Goal: Task Accomplishment & Management: Manage account settings

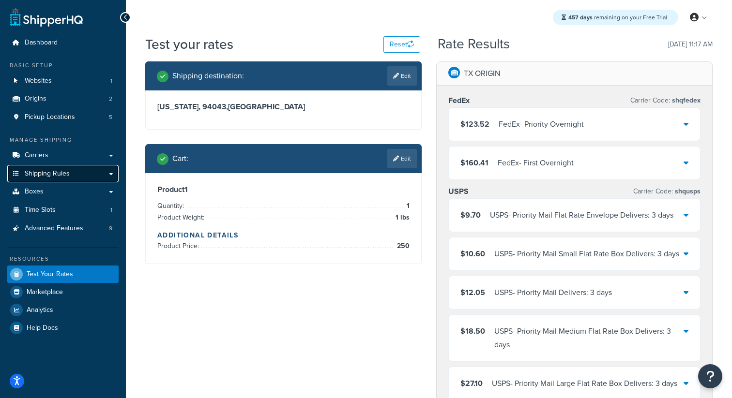
click at [62, 177] on span "Shipping Rules" at bounding box center [47, 174] width 45 height 8
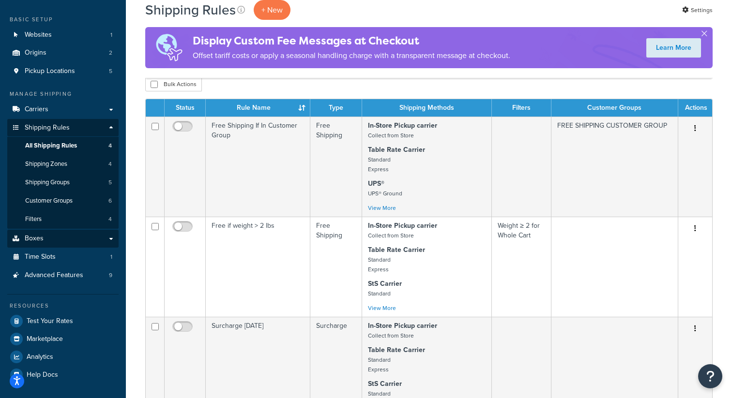
scroll to position [57, 0]
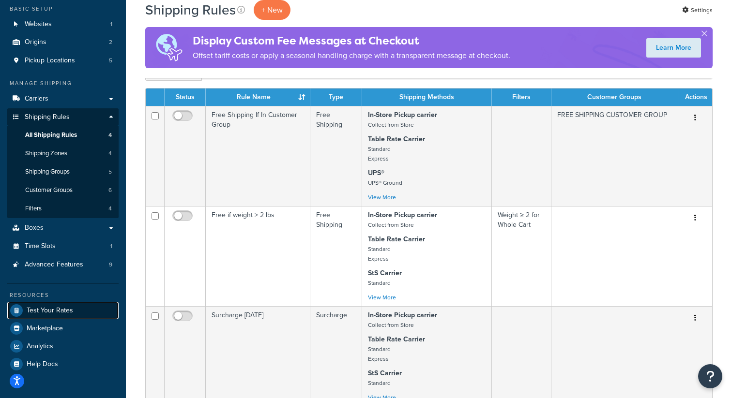
click at [68, 310] on span "Test Your Rates" at bounding box center [50, 311] width 46 height 8
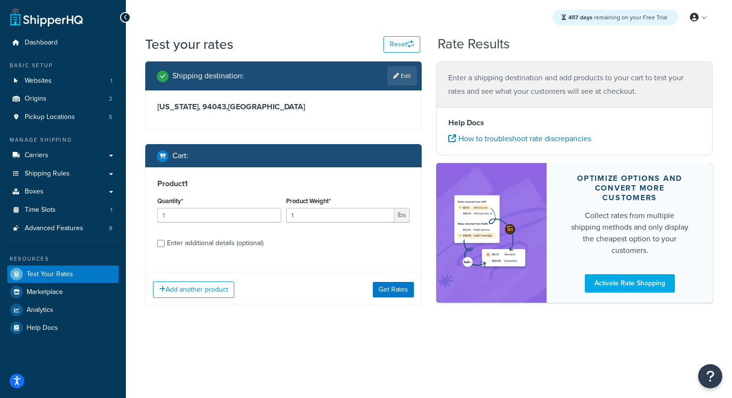
click at [224, 242] on div "Enter additional details (optional)" at bounding box center [215, 244] width 96 height 14
click at [165, 242] on input "Enter additional details (optional)" at bounding box center [160, 243] width 7 height 7
checkbox input "true"
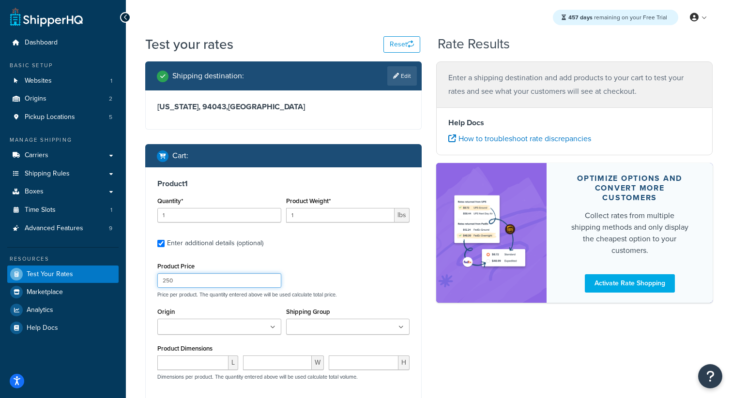
drag, startPoint x: 198, startPoint y: 281, endPoint x: 112, endPoint y: 280, distance: 86.6
click at [112, 280] on div "Dashboard Basic Setup Websites 1 Origins 2 Pickup Locations 5 Manage Shipping C…" at bounding box center [366, 291] width 732 height 583
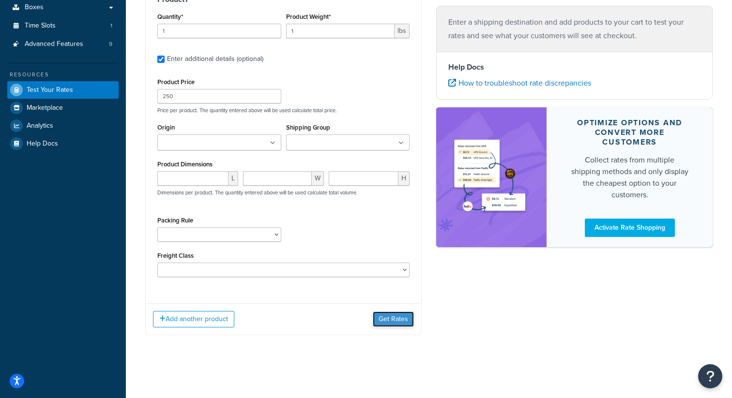
click at [401, 322] on button "Get Rates" at bounding box center [393, 319] width 41 height 15
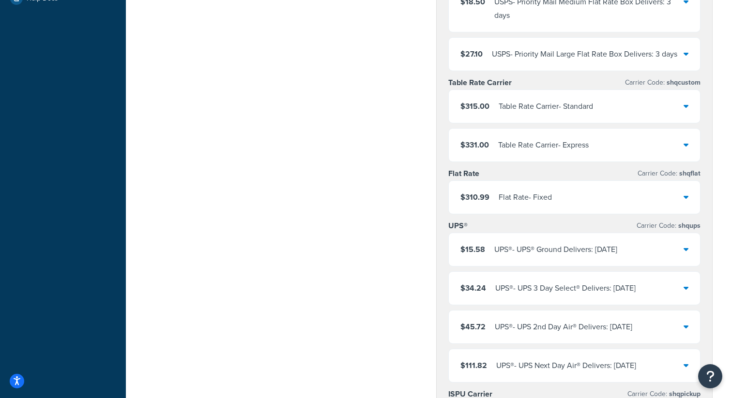
scroll to position [347, 0]
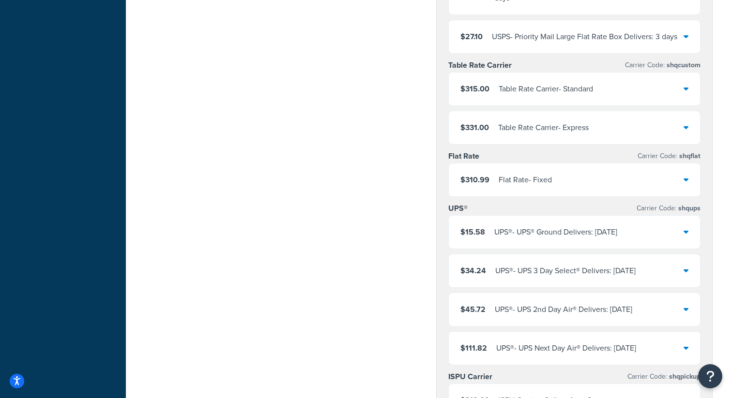
click at [559, 182] on div "$310.99 Flat Rate - Fixed" at bounding box center [574, 180] width 251 height 33
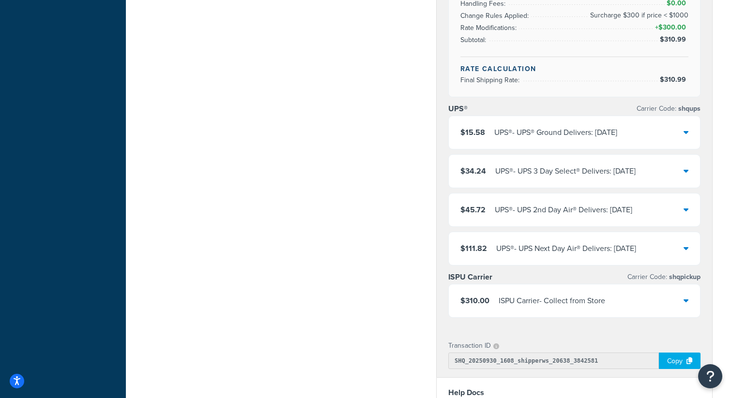
scroll to position [750, 0]
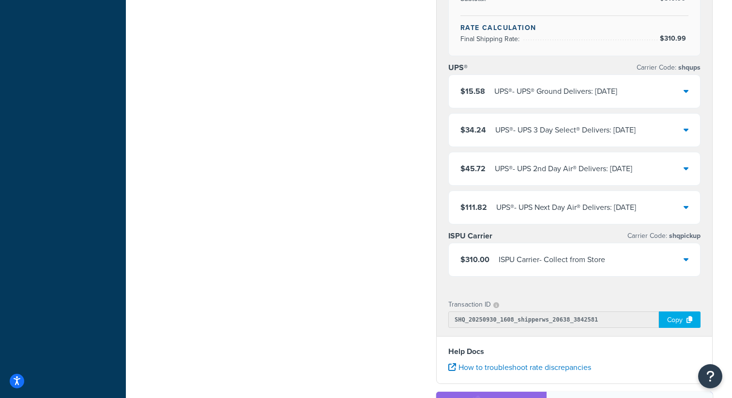
click at [552, 264] on div "ISPU Carrier - Collect from Store" at bounding box center [552, 260] width 106 height 14
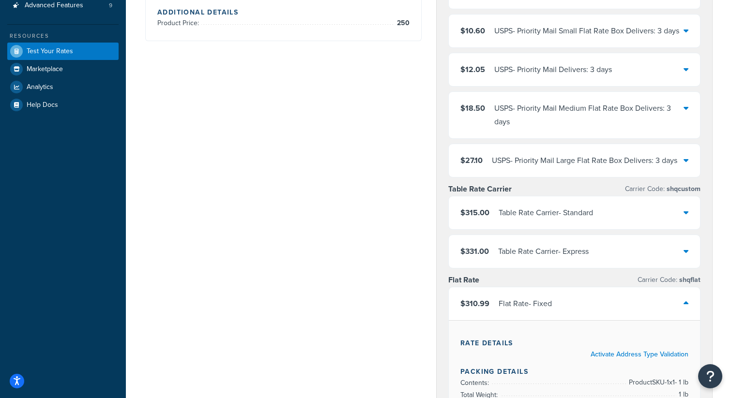
scroll to position [0, 0]
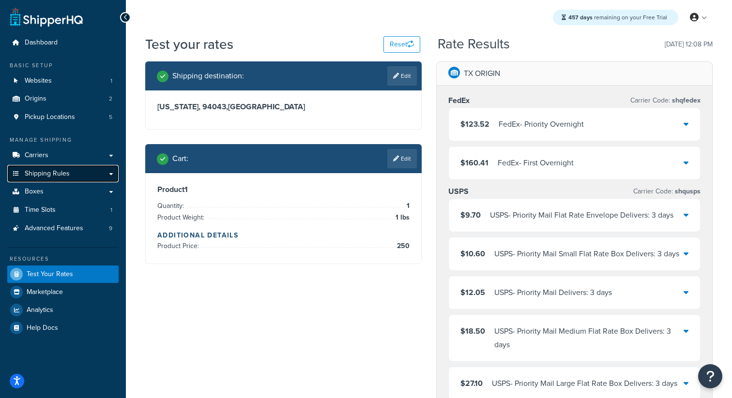
click at [61, 177] on span "Shipping Rules" at bounding box center [47, 174] width 45 height 8
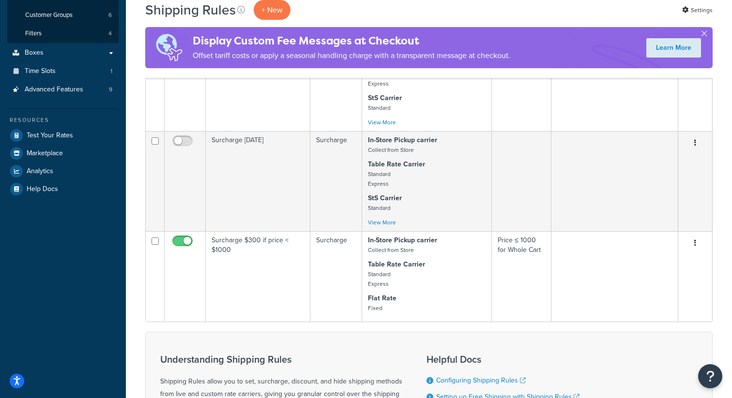
scroll to position [335, 0]
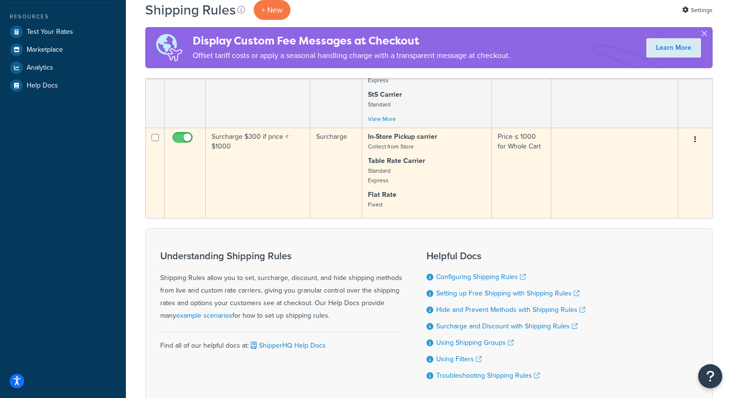
click at [693, 144] on button "button" at bounding box center [695, 139] width 14 height 15
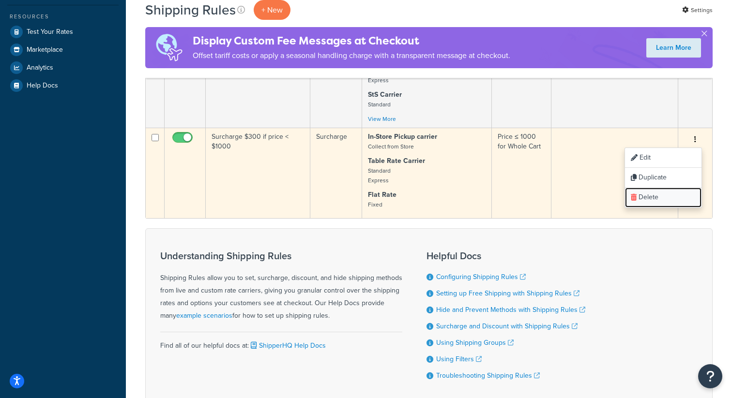
click at [653, 199] on link "Delete" at bounding box center [663, 198] width 76 height 20
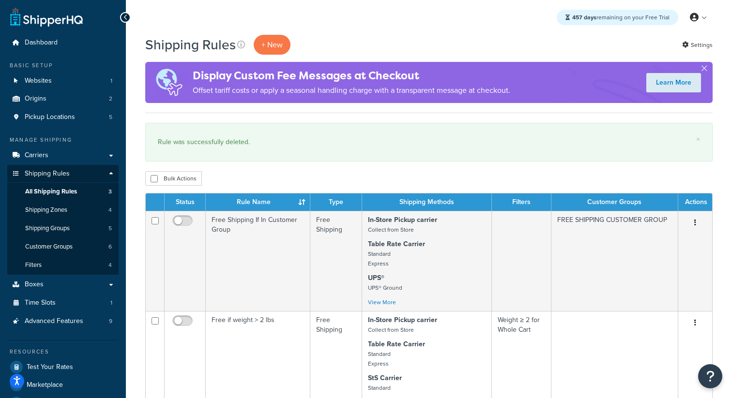
click at [269, 58] on div "Shipping Rules + New Settings Display Custom Fee Messages at Checkout Offset ta…" at bounding box center [428, 74] width 567 height 78
click at [276, 51] on p "+ New" at bounding box center [272, 45] width 37 height 20
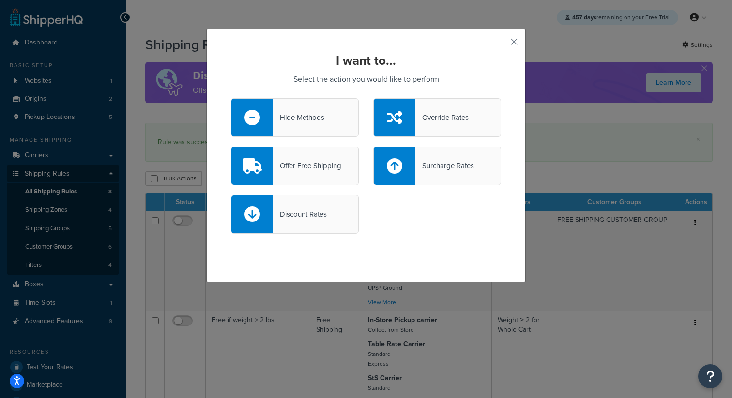
click at [334, 121] on div "Hide Methods" at bounding box center [295, 117] width 128 height 39
click at [0, 0] on input "Hide Methods" at bounding box center [0, 0] width 0 height 0
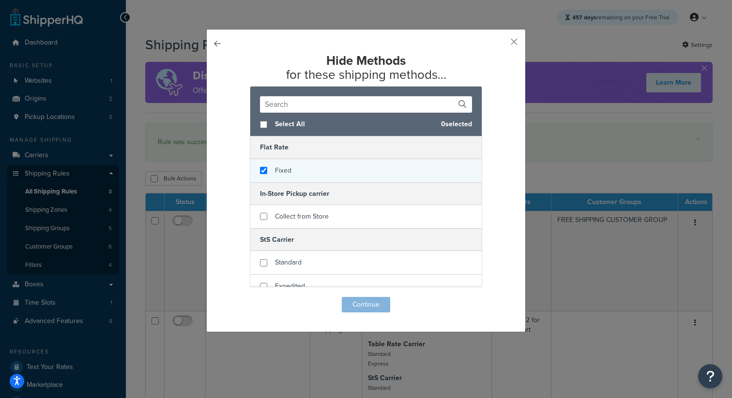
checkbox input "true"
click at [282, 176] on div "Fixed" at bounding box center [283, 171] width 16 height 14
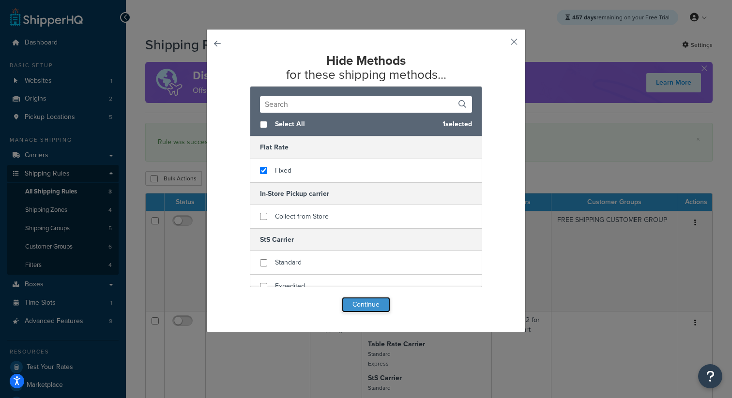
click at [342, 304] on button "Continue" at bounding box center [366, 304] width 48 height 15
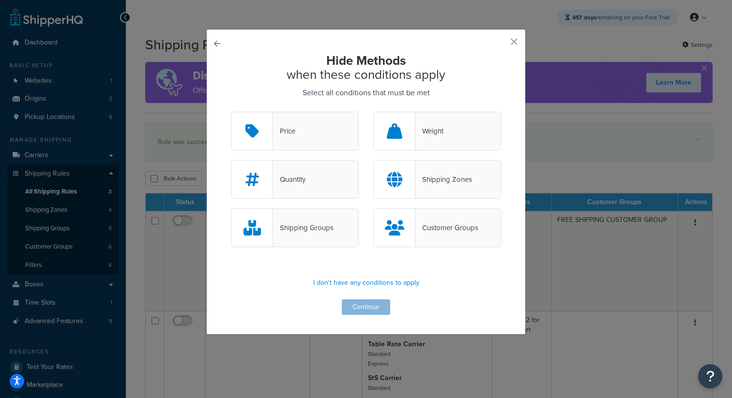
click at [318, 177] on div "Quantity" at bounding box center [295, 179] width 128 height 39
click at [0, 0] on input "Quantity" at bounding box center [0, 0] width 0 height 0
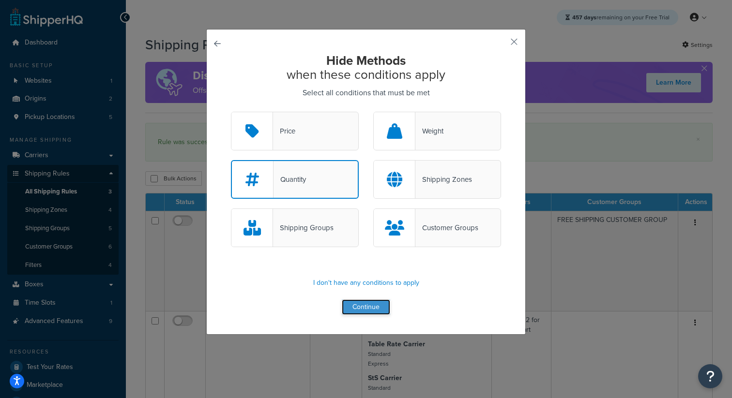
click at [366, 304] on button "Continue" at bounding box center [366, 307] width 48 height 15
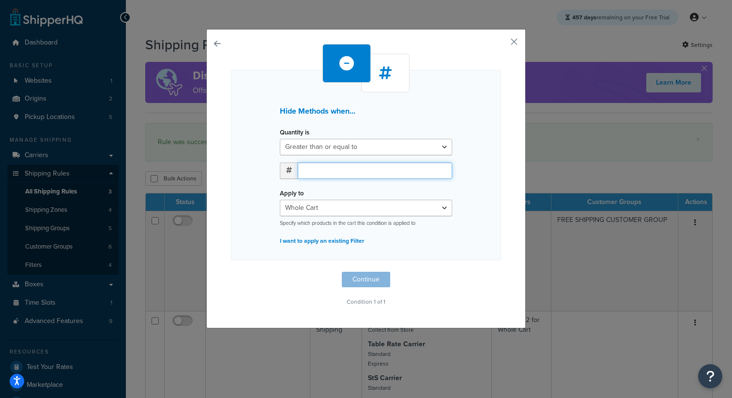
click at [310, 171] on input "number" at bounding box center [375, 171] width 154 height 16
type input "2"
click at [363, 275] on button "Continue" at bounding box center [366, 279] width 48 height 15
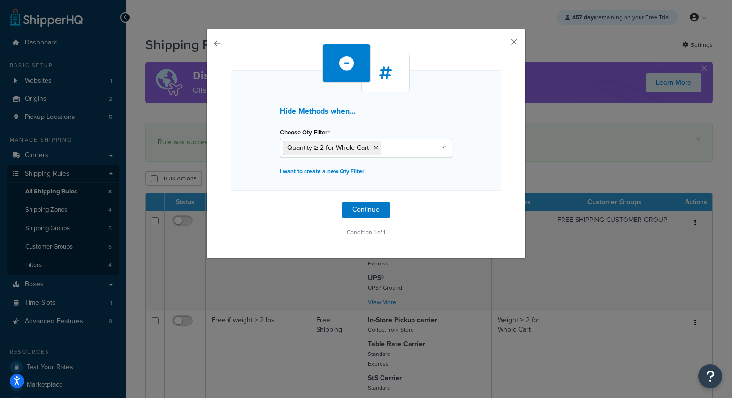
click at [359, 218] on div "Hide Methods when... Choose Qty Filter Quantity ≥ 2 for Whole Cart No results f…" at bounding box center [366, 141] width 270 height 195
click at [365, 212] on button "Continue" at bounding box center [366, 209] width 48 height 15
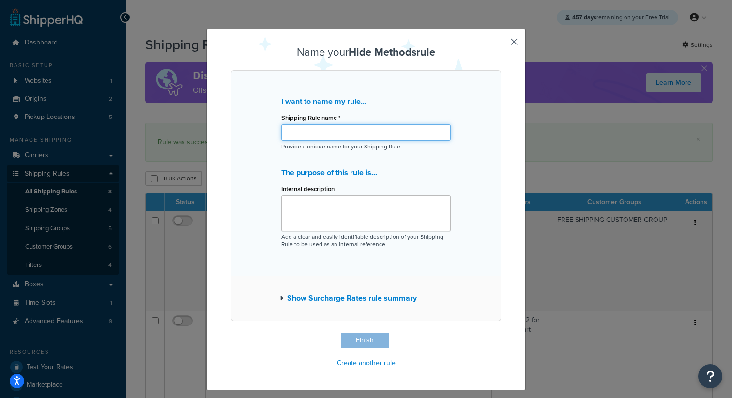
click at [320, 132] on input "Shipping Rule name *" at bounding box center [365, 132] width 169 height 16
type input "Hide Flat Rate if qty > 2"
drag, startPoint x: 366, startPoint y: 135, endPoint x: 282, endPoint y: 134, distance: 84.2
click at [282, 134] on input "Hide Flat Rate if qty > 2" at bounding box center [365, 132] width 169 height 16
click at [370, 340] on button "Finish" at bounding box center [365, 340] width 48 height 15
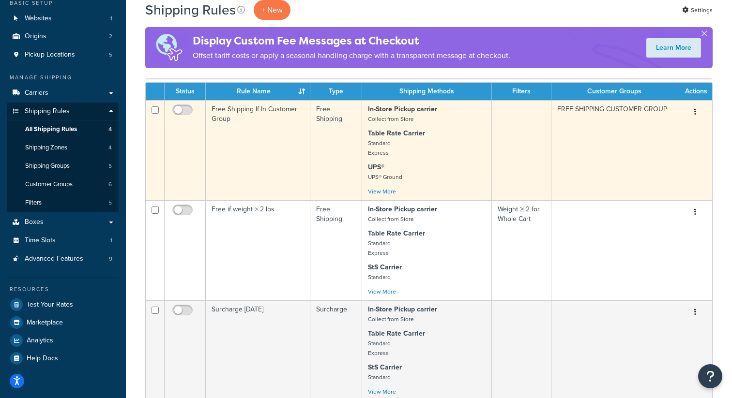
scroll to position [51, 0]
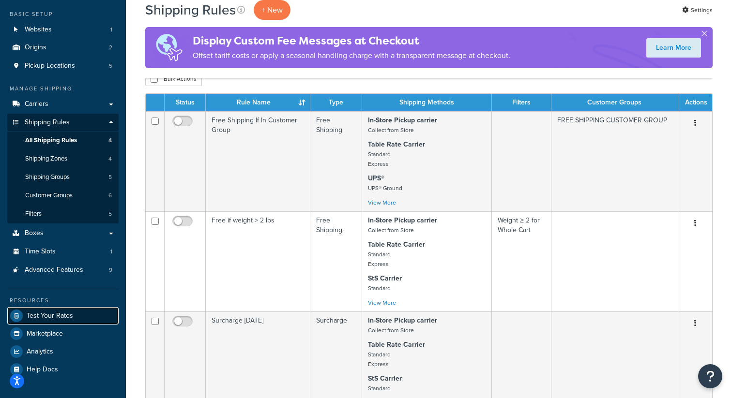
click at [47, 312] on span "Test Your Rates" at bounding box center [50, 316] width 46 height 8
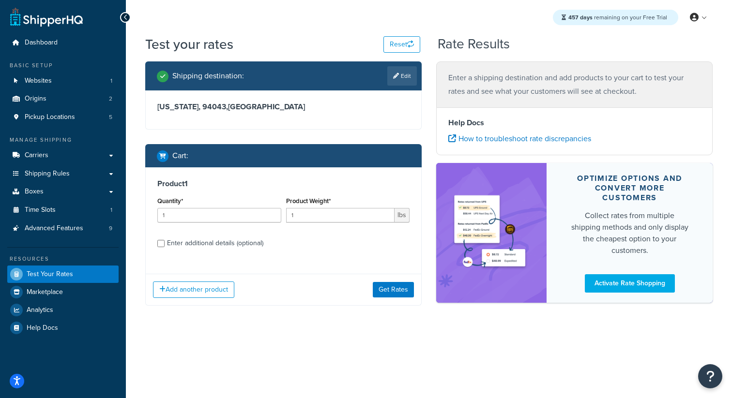
click at [165, 241] on div "Enter additional details (optional)" at bounding box center [283, 242] width 252 height 15
click at [160, 242] on input "Enter additional details (optional)" at bounding box center [160, 243] width 7 height 7
checkbox input "true"
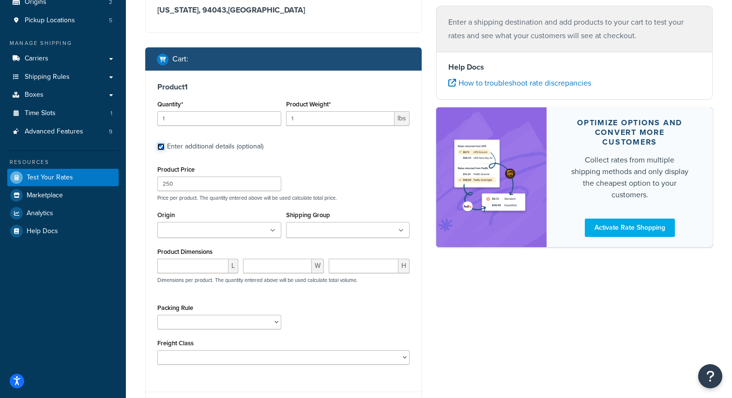
scroll to position [104, 0]
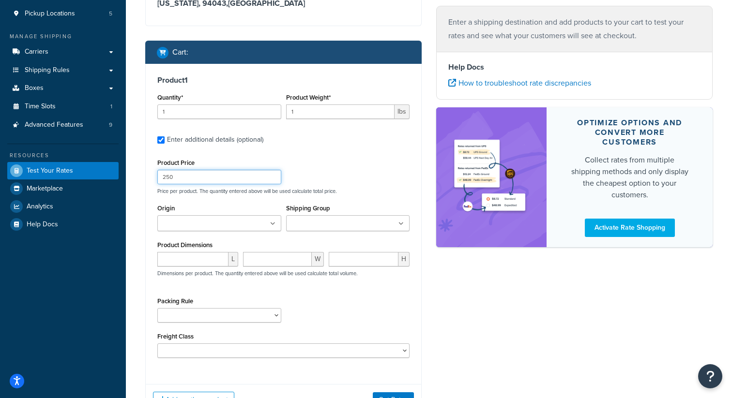
drag, startPoint x: 179, startPoint y: 180, endPoint x: 128, endPoint y: 170, distance: 52.1
click at [128, 170] on div "Test your rates Reset Rate Results Shipping destination : Edit [US_STATE], 9404…" at bounding box center [429, 193] width 606 height 524
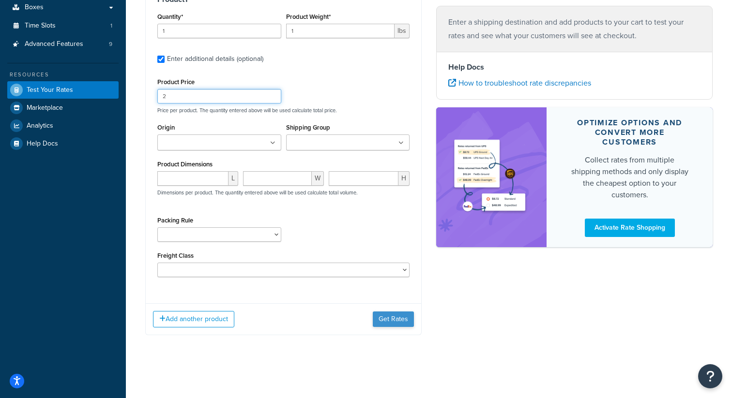
type input "2"
click at [394, 324] on button "Get Rates" at bounding box center [393, 319] width 41 height 15
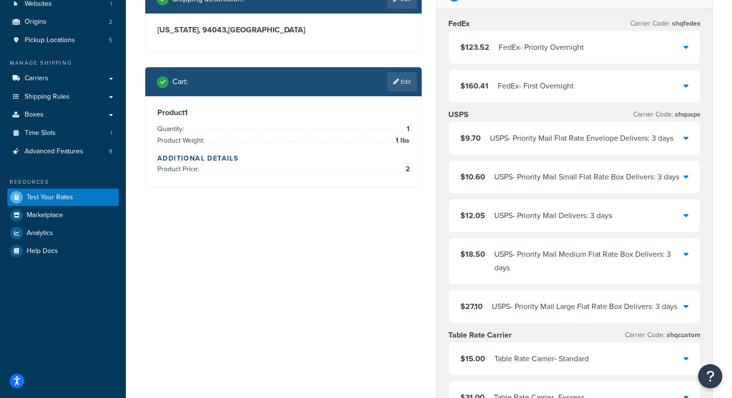
scroll to position [76, 0]
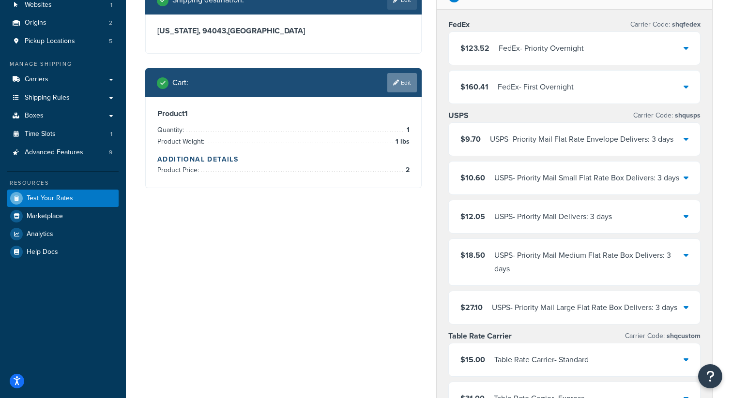
click at [407, 80] on link "Edit" at bounding box center [402, 82] width 30 height 19
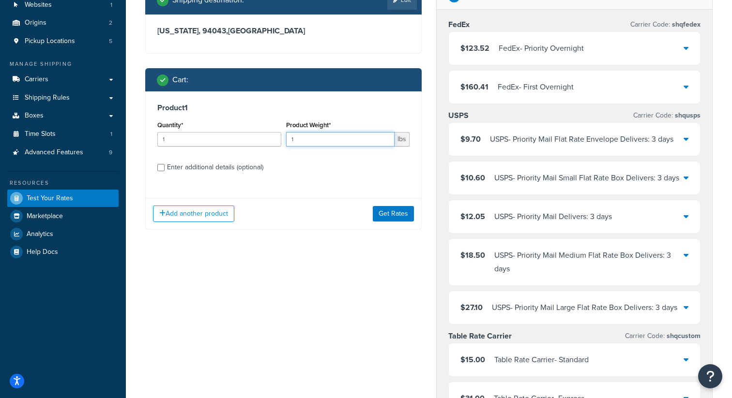
drag, startPoint x: 313, startPoint y: 139, endPoint x: 258, endPoint y: 139, distance: 54.7
click at [261, 139] on div "Quantity* 1 Product Weight* 1 lbs" at bounding box center [283, 136] width 257 height 35
drag, startPoint x: 312, startPoint y: 142, endPoint x: 274, endPoint y: 141, distance: 37.8
click at [274, 142] on div "Quantity* 1 Product Weight* 3 lbs" at bounding box center [283, 136] width 257 height 35
type input "1"
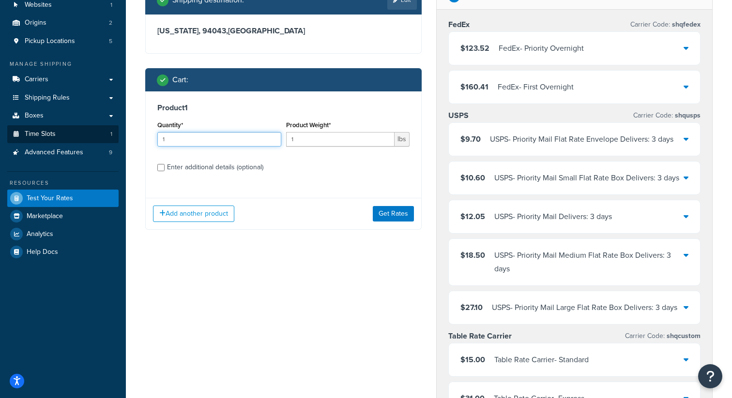
drag, startPoint x: 228, startPoint y: 140, endPoint x: 113, endPoint y: 140, distance: 114.7
type input "3"
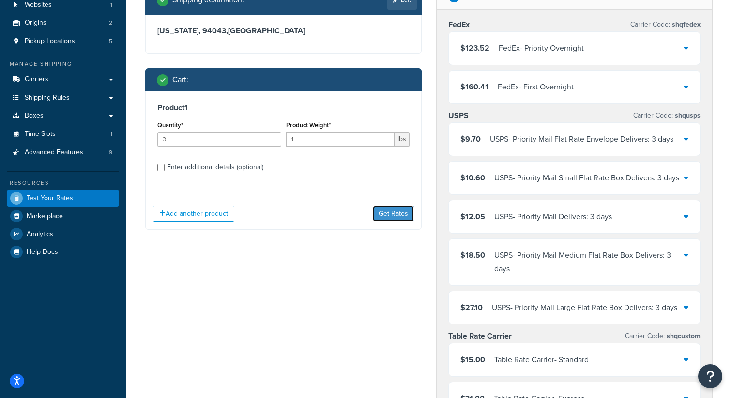
click at [386, 214] on button "Get Rates" at bounding box center [393, 213] width 41 height 15
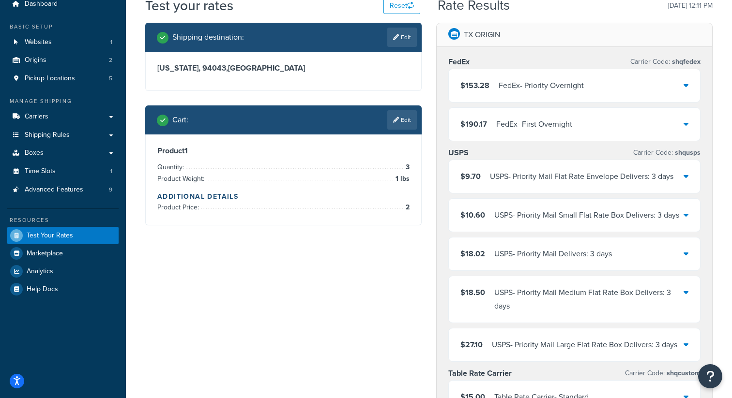
scroll to position [0, 0]
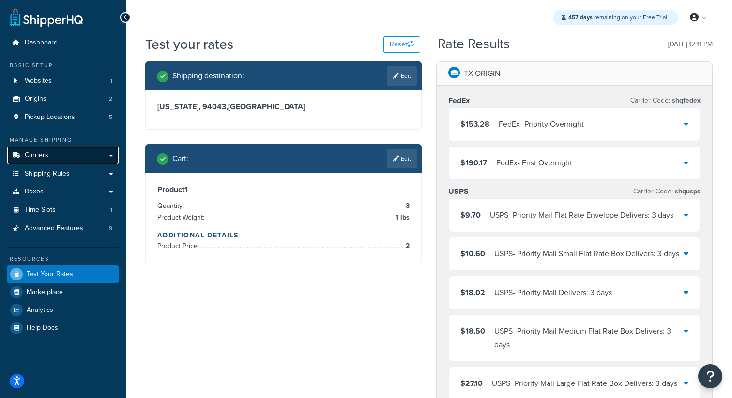
click at [94, 162] on link "Carriers" at bounding box center [62, 156] width 111 height 18
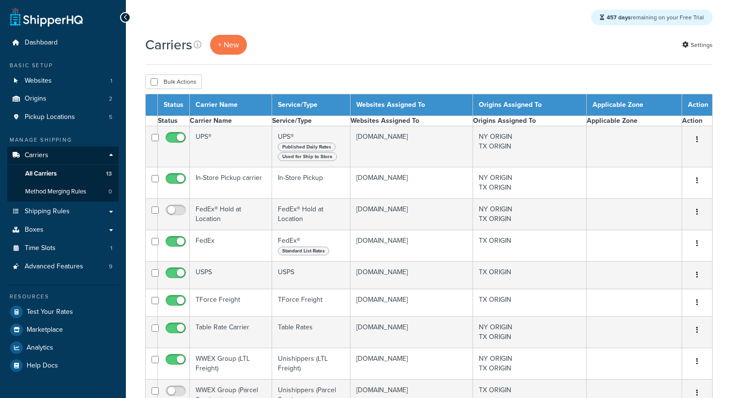
select select "15"
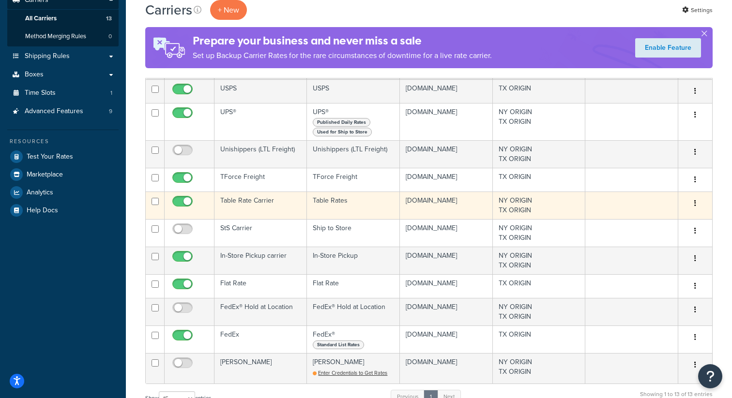
scroll to position [36, 0]
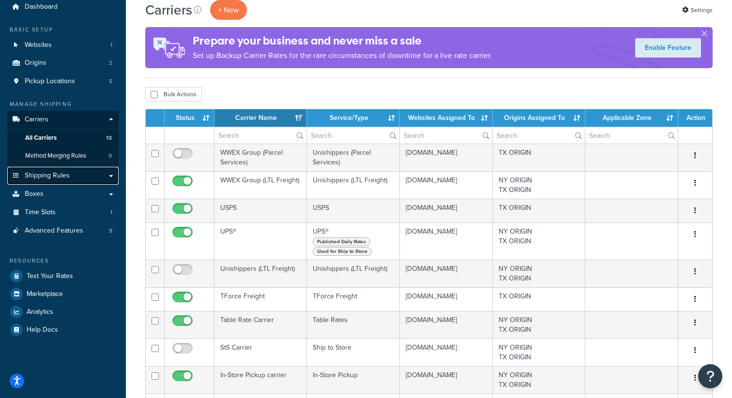
click at [51, 173] on span "Shipping Rules" at bounding box center [47, 176] width 45 height 8
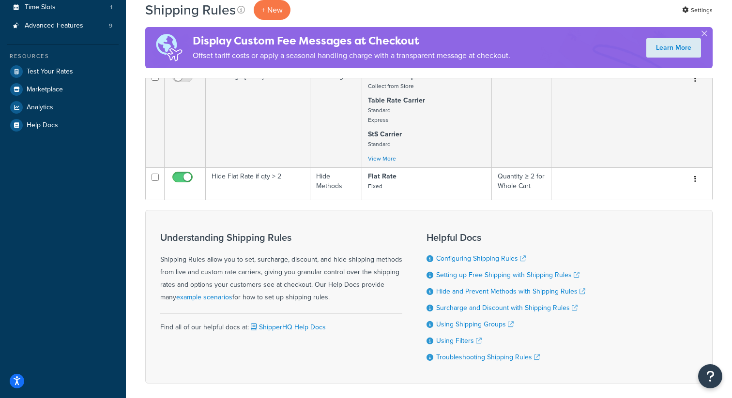
scroll to position [344, 0]
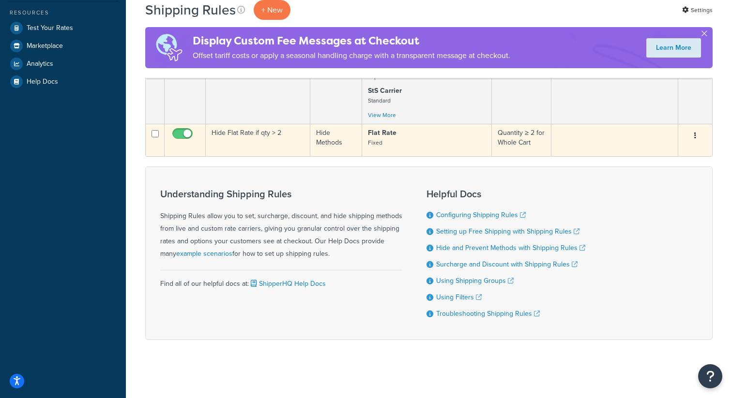
click at [696, 129] on button "button" at bounding box center [695, 135] width 14 height 15
click at [659, 194] on link "Delete" at bounding box center [663, 194] width 76 height 20
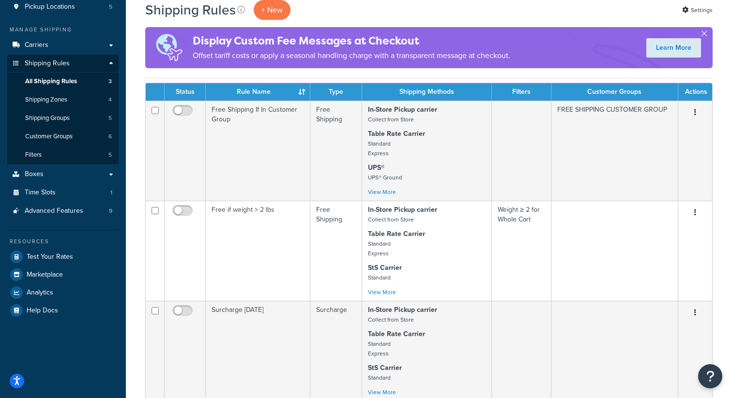
scroll to position [198, 0]
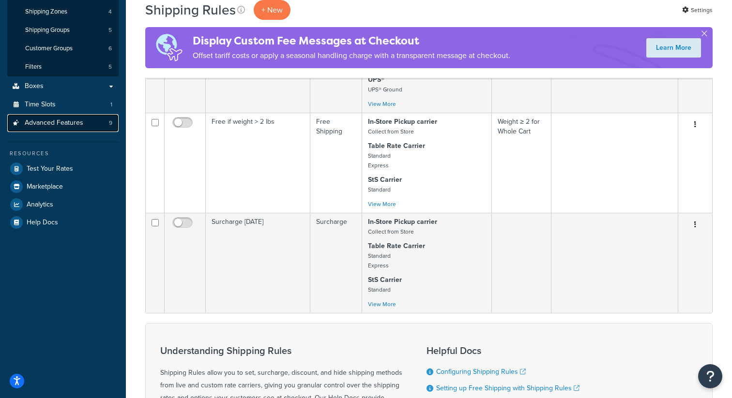
click at [81, 126] on span "Advanced Features" at bounding box center [54, 123] width 59 height 8
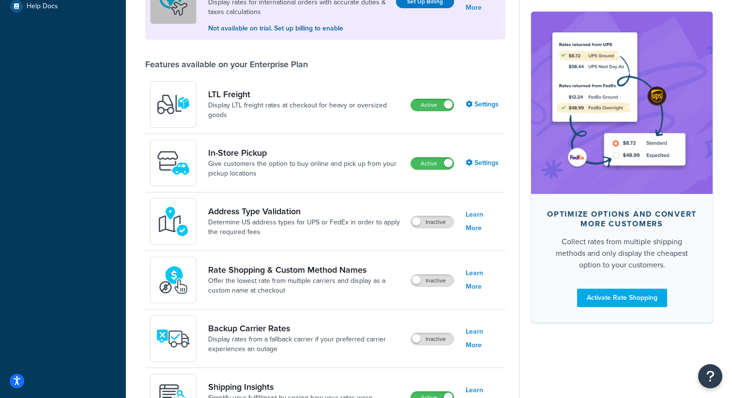
scroll to position [480, 0]
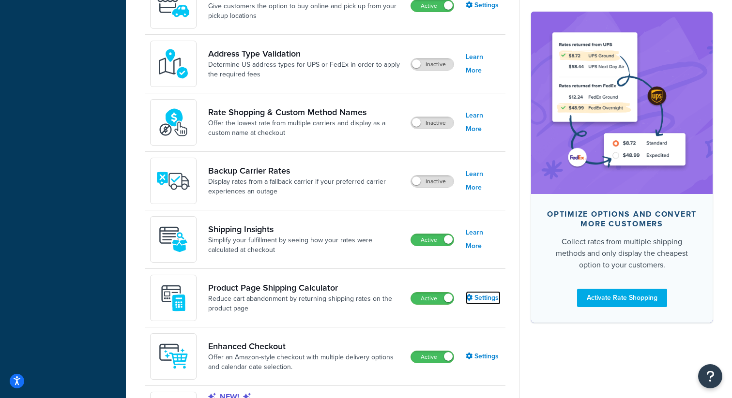
click at [486, 300] on link "Settings" at bounding box center [483, 298] width 35 height 14
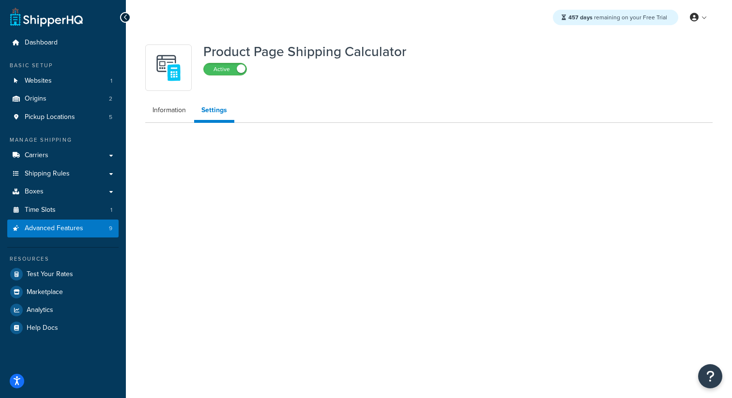
select select "US"
select select "false"
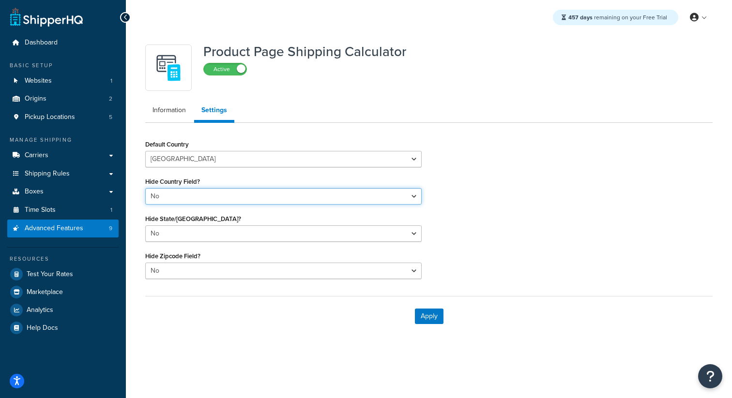
click at [225, 197] on select "Yes No" at bounding box center [283, 196] width 276 height 16
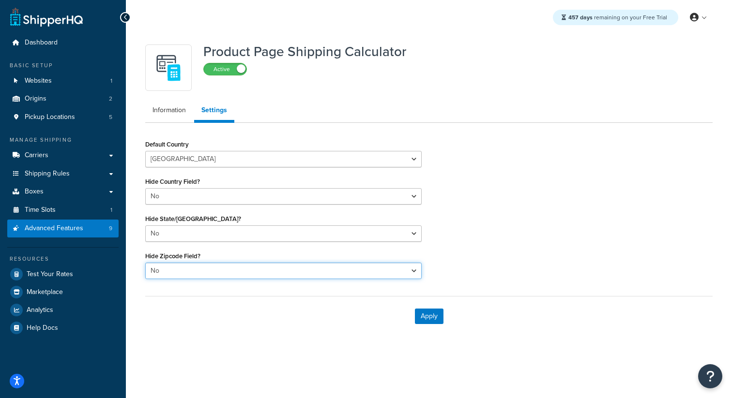
click at [173, 271] on select "Yes No" at bounding box center [283, 271] width 276 height 16
select select "true"
click at [145, 263] on select "Yes No" at bounding box center [283, 271] width 276 height 16
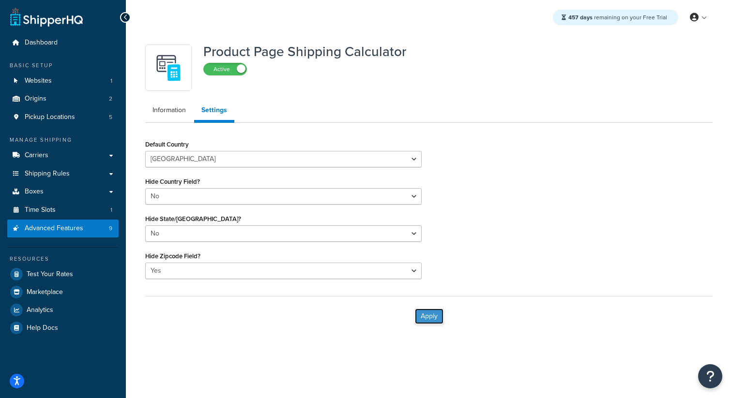
click at [423, 316] on button "Apply" at bounding box center [429, 316] width 29 height 15
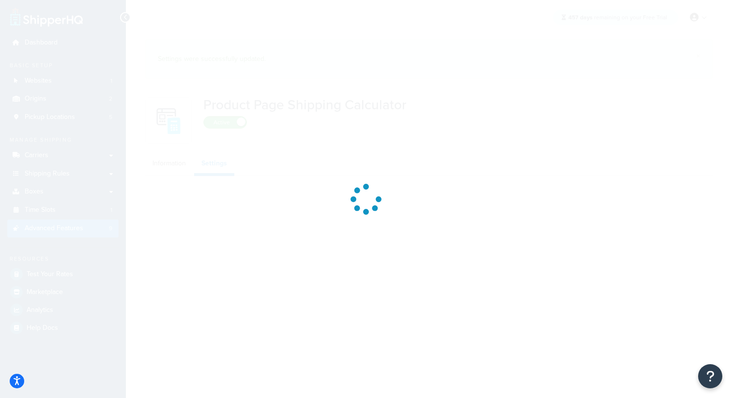
select select "US"
select select "false"
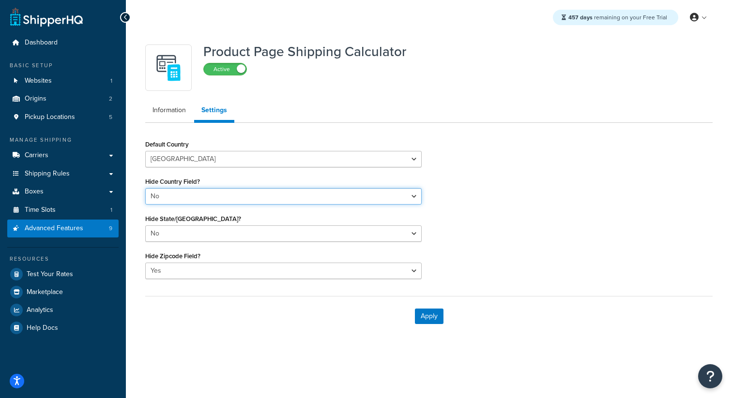
click at [193, 195] on select "Yes No" at bounding box center [283, 196] width 276 height 16
select select "true"
click at [145, 188] on select "Yes No" at bounding box center [283, 196] width 276 height 16
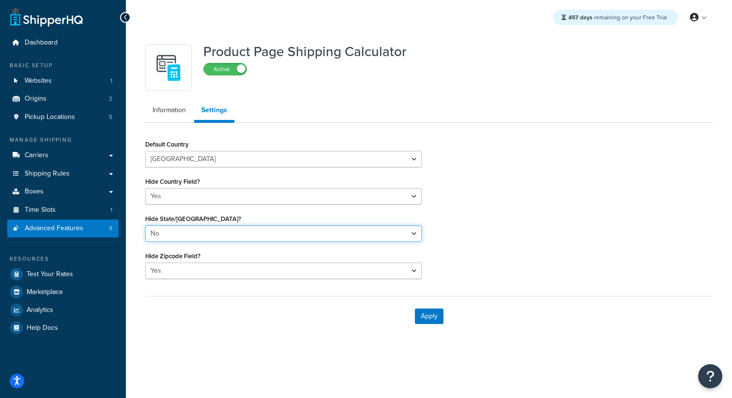
click at [160, 235] on select "Yes No" at bounding box center [283, 234] width 276 height 16
select select "true"
click at [145, 226] on select "Yes No" at bounding box center [283, 234] width 276 height 16
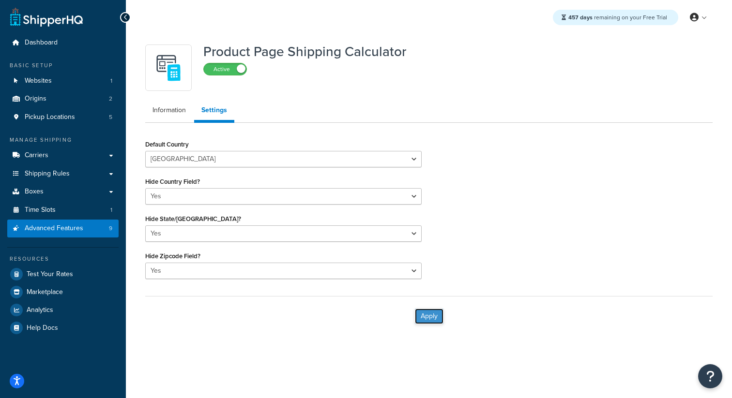
click at [427, 318] on button "Apply" at bounding box center [429, 316] width 29 height 15
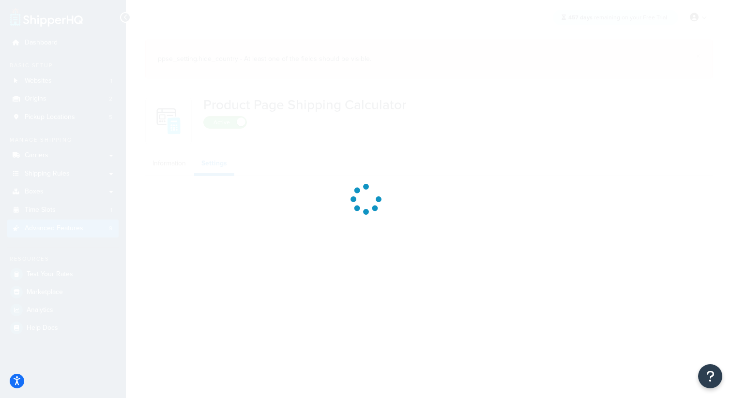
select select "US"
select select "false"
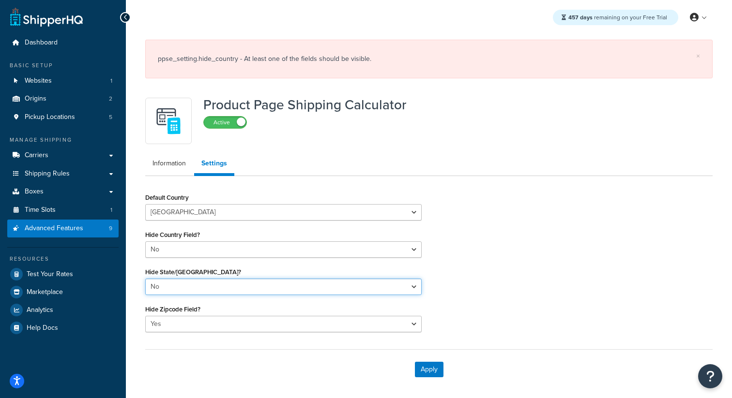
click at [170, 285] on select "Yes No" at bounding box center [283, 287] width 276 height 16
click at [145, 279] on select "Yes No" at bounding box center [283, 287] width 276 height 16
click at [268, 288] on select "Yes No" at bounding box center [283, 287] width 276 height 16
select select "false"
click at [145, 279] on select "Yes No" at bounding box center [283, 287] width 276 height 16
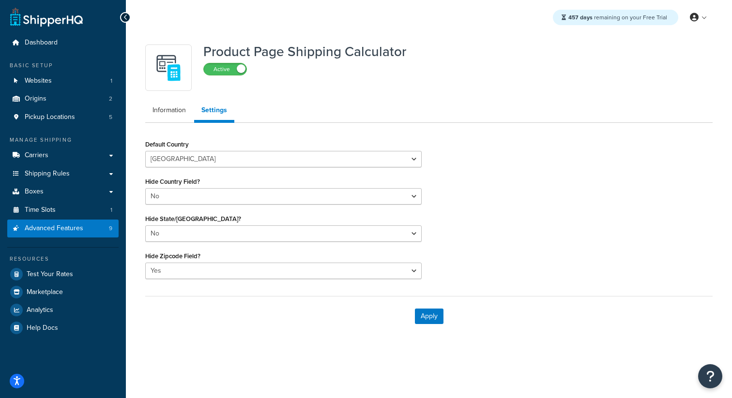
click at [170, 242] on div "Hide State/Region Field? Yes No" at bounding box center [283, 227] width 276 height 30
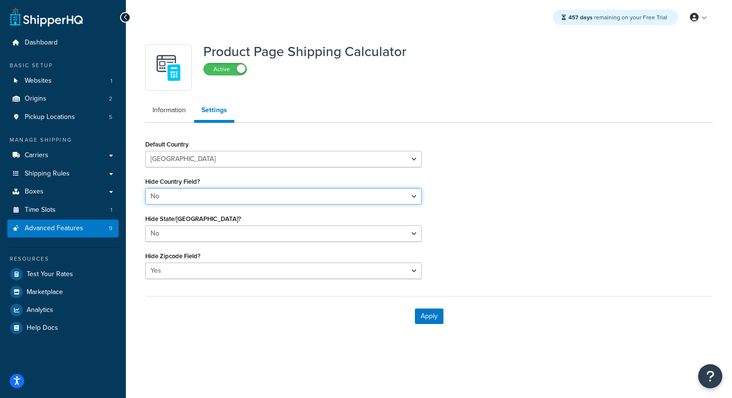
click at [172, 205] on select "Yes No" at bounding box center [283, 196] width 276 height 16
select select "true"
click at [145, 188] on select "Yes No" at bounding box center [283, 196] width 276 height 16
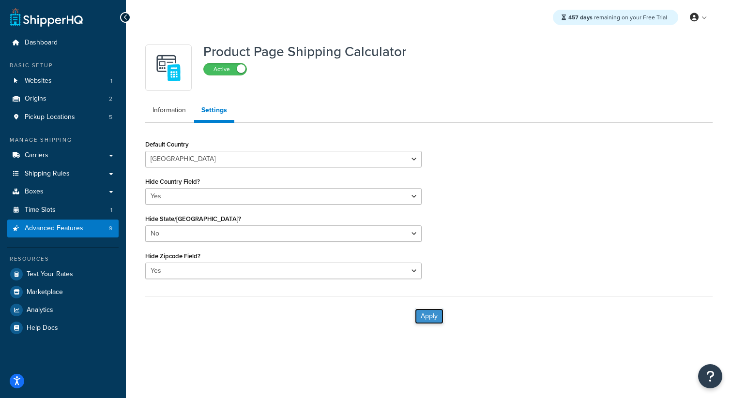
click at [420, 314] on button "Apply" at bounding box center [429, 316] width 29 height 15
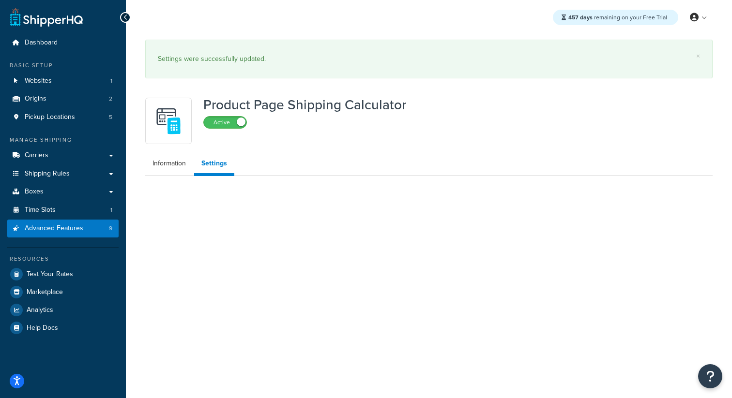
select select "US"
select select "false"
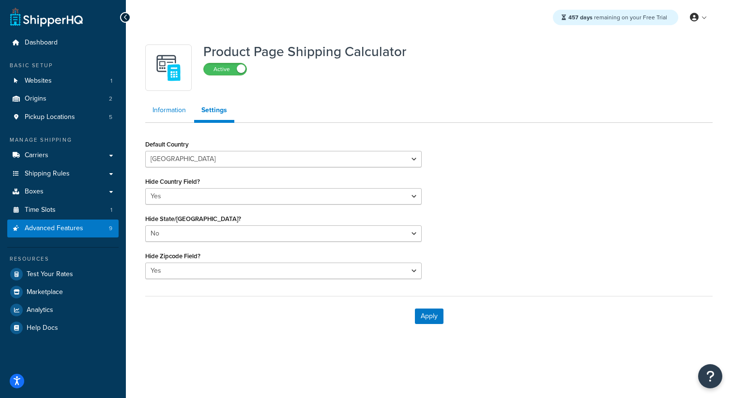
click at [151, 110] on link "Information" at bounding box center [169, 110] width 48 height 19
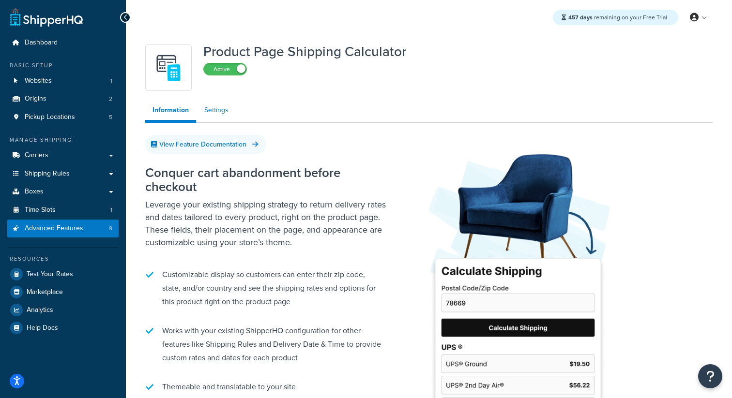
click at [219, 111] on link "Settings" at bounding box center [216, 110] width 39 height 19
select select "US"
select select "false"
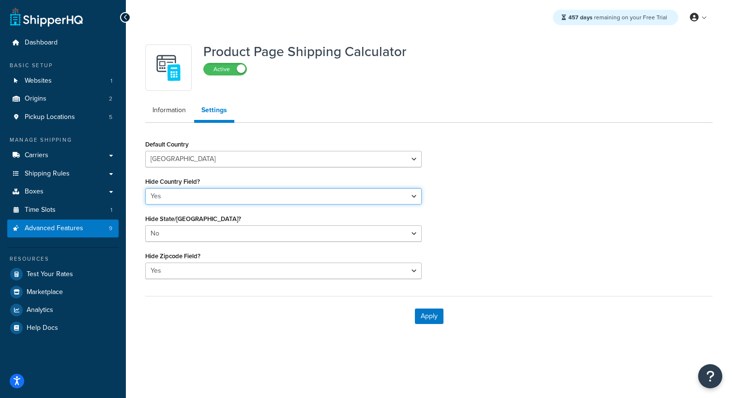
click at [162, 202] on select "Yes No" at bounding box center [283, 196] width 276 height 16
select select "false"
click at [145, 188] on select "Yes No" at bounding box center [283, 196] width 276 height 16
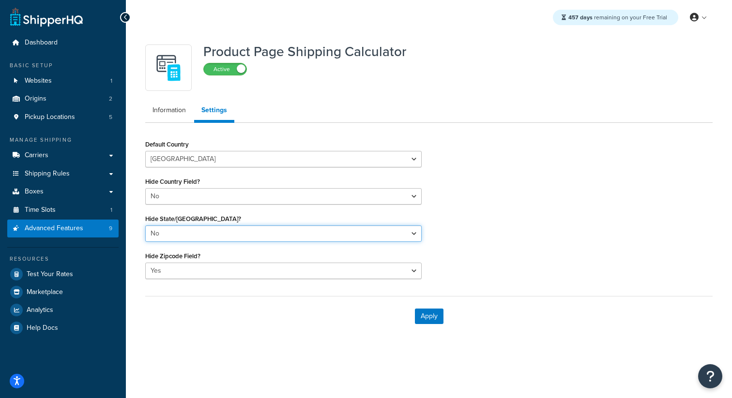
click at [178, 230] on select "Yes No" at bounding box center [283, 234] width 276 height 16
click at [145, 226] on select "Yes No" at bounding box center [283, 234] width 276 height 16
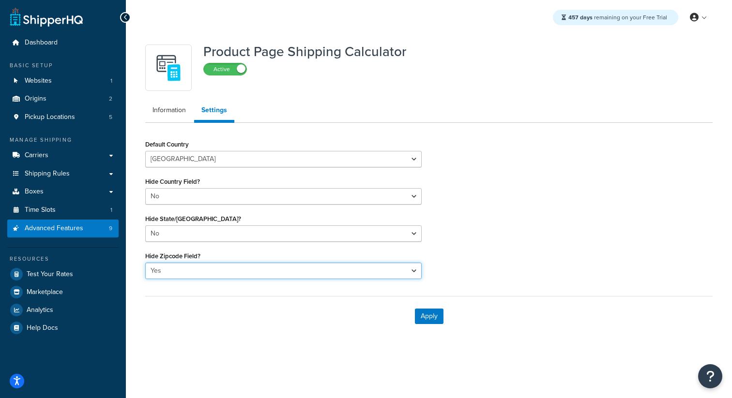
click at [165, 271] on select "Yes No" at bounding box center [283, 271] width 276 height 16
select select "false"
click at [145, 263] on select "Yes No" at bounding box center [283, 271] width 276 height 16
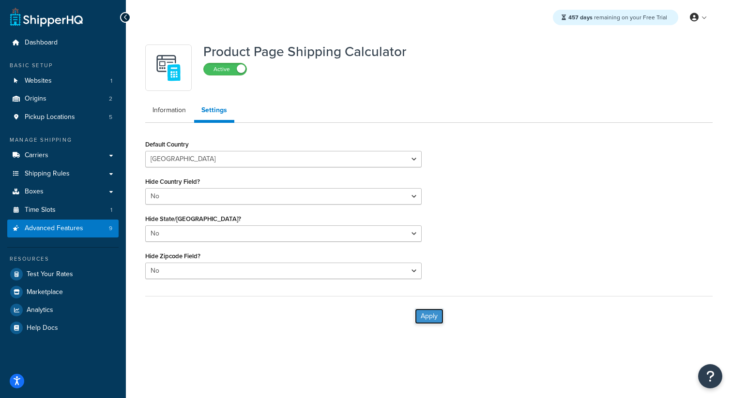
click at [420, 320] on button "Apply" at bounding box center [429, 316] width 29 height 15
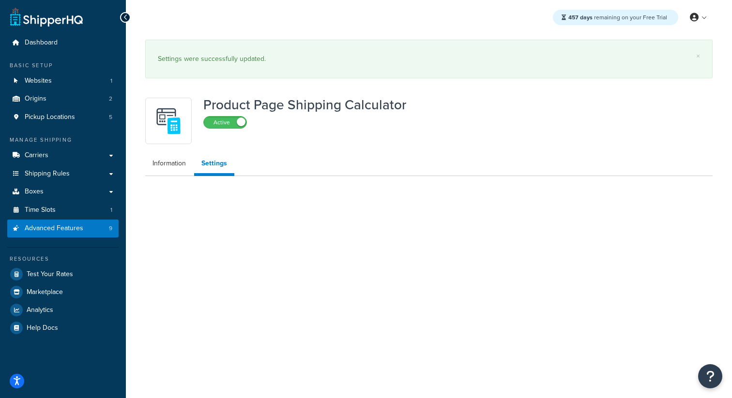
select select "US"
select select "false"
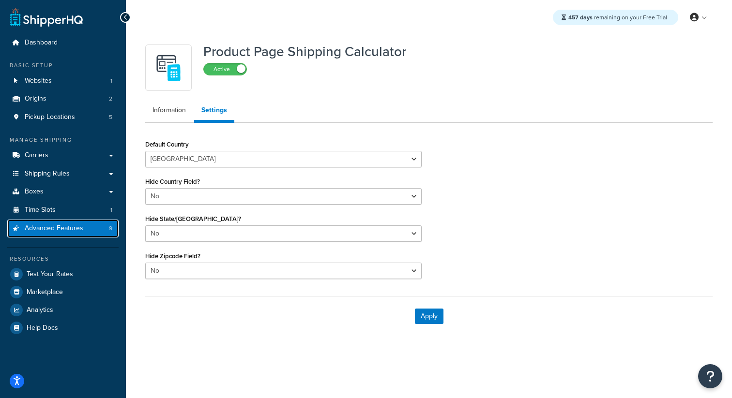
click at [91, 234] on link "Advanced Features 9" at bounding box center [62, 229] width 111 height 18
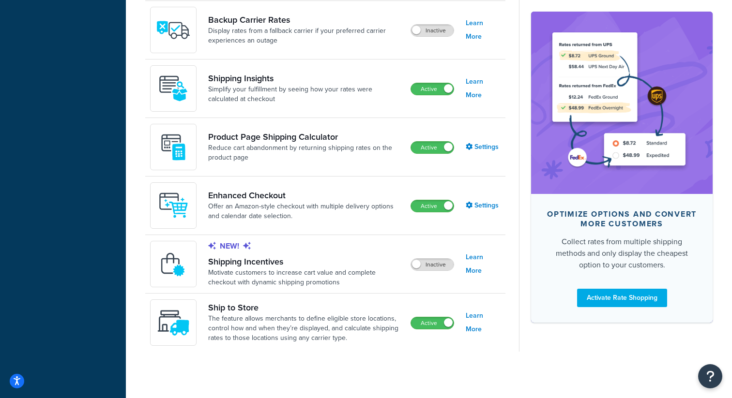
scroll to position [633, 0]
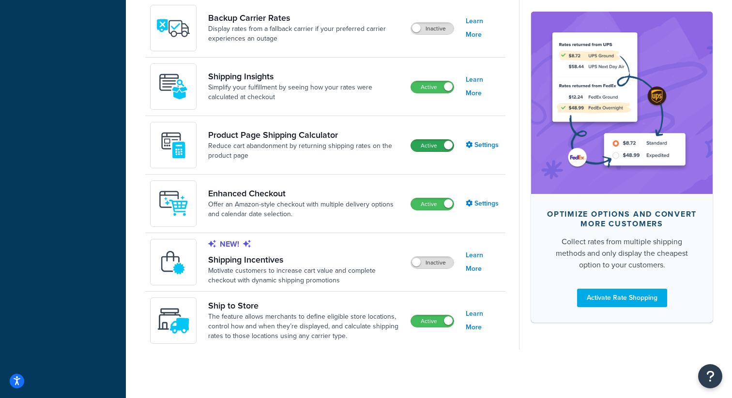
click at [442, 148] on label "Active" at bounding box center [432, 146] width 43 height 12
click at [419, 260] on span at bounding box center [416, 262] width 9 height 9
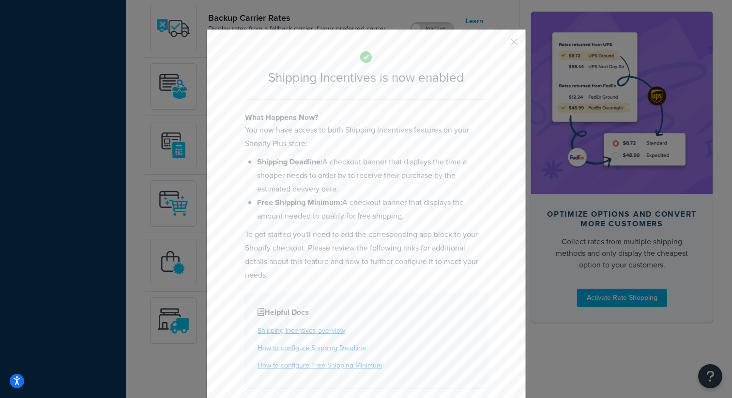
scroll to position [35, 0]
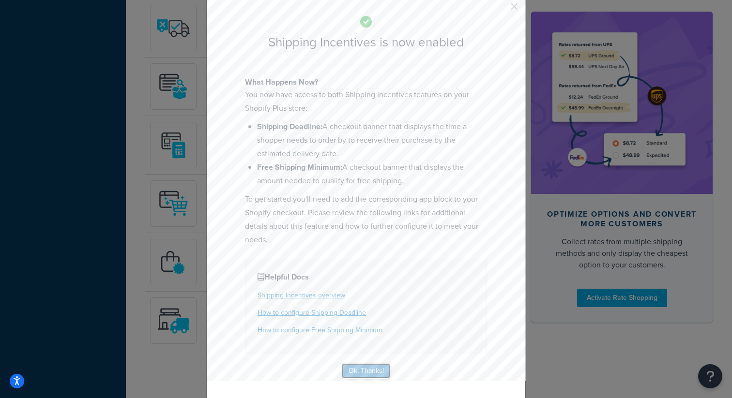
click at [365, 367] on button "Ok, Thanks!" at bounding box center [366, 371] width 48 height 15
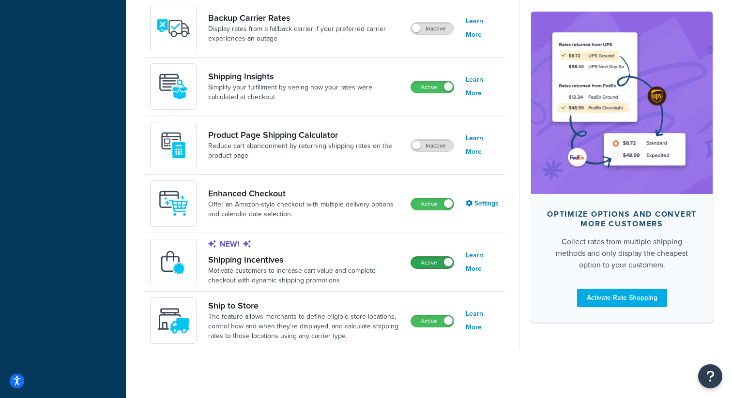
click at [446, 267] on label "Active" at bounding box center [432, 263] width 43 height 12
click at [432, 142] on label "Inactive" at bounding box center [432, 146] width 43 height 12
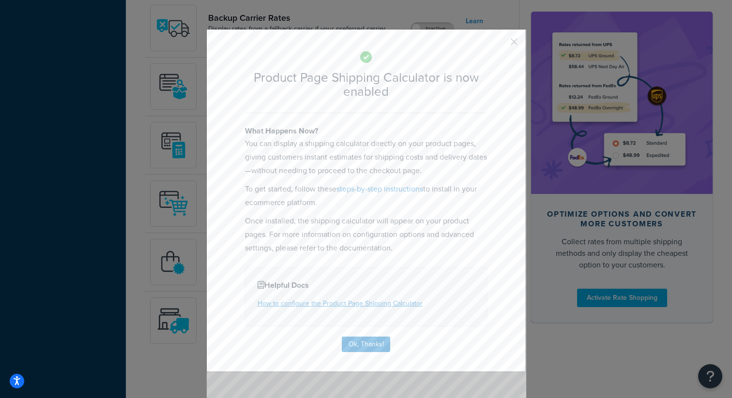
scroll to position [18, 0]
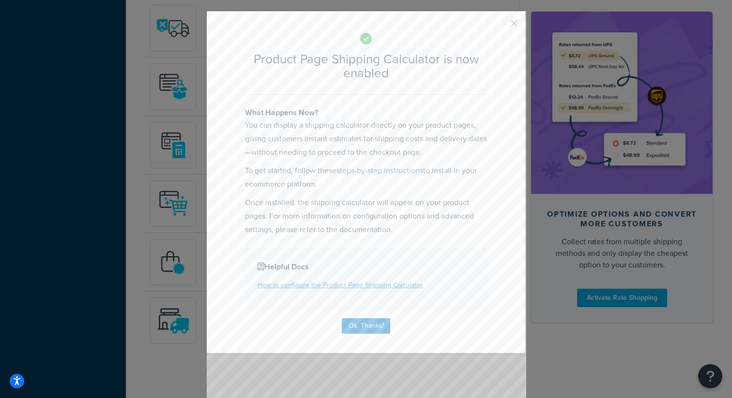
click at [368, 333] on div "Product Page Shipping Calculator is now enabled What Happens Now? You can displ…" at bounding box center [365, 182] width 319 height 343
click at [378, 322] on button "Ok, Thanks!" at bounding box center [366, 325] width 48 height 15
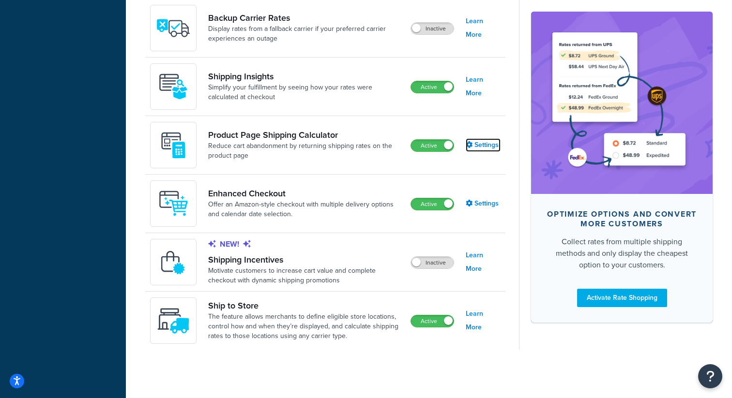
click at [476, 147] on link "Settings" at bounding box center [483, 145] width 35 height 14
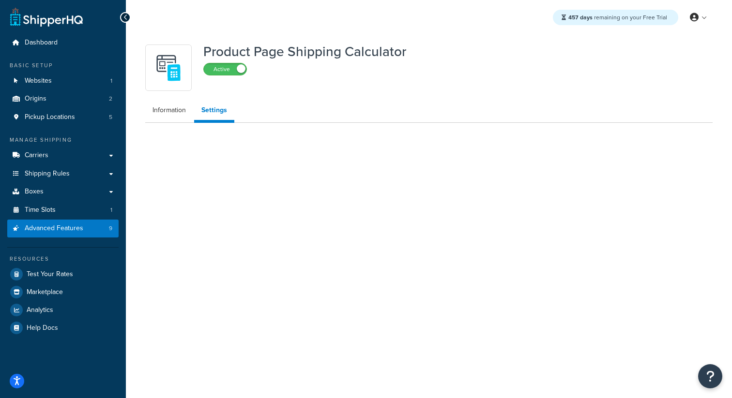
select select "US"
select select "false"
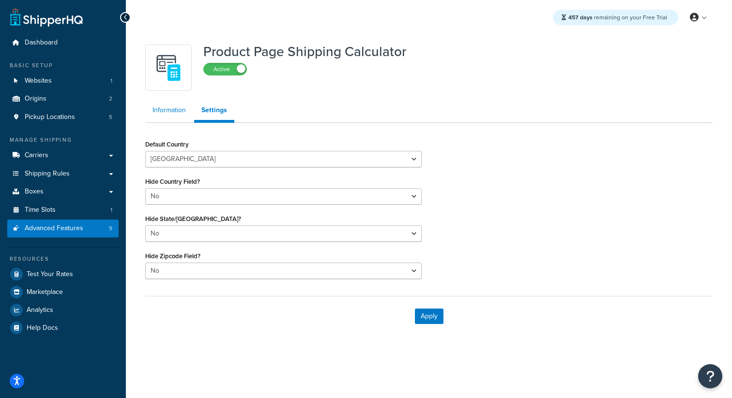
click at [172, 112] on link "Information" at bounding box center [169, 110] width 48 height 19
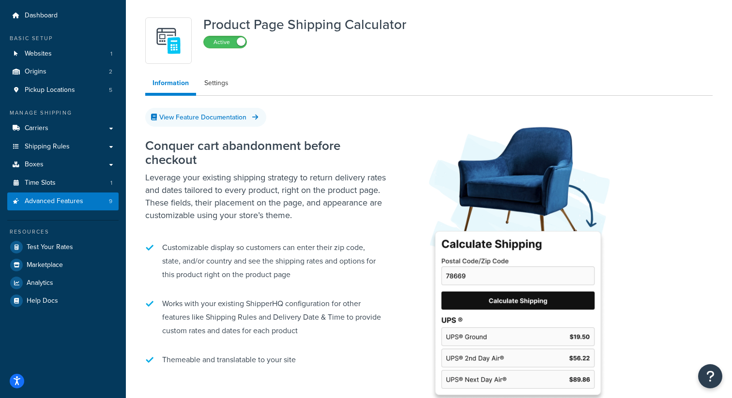
scroll to position [34, 0]
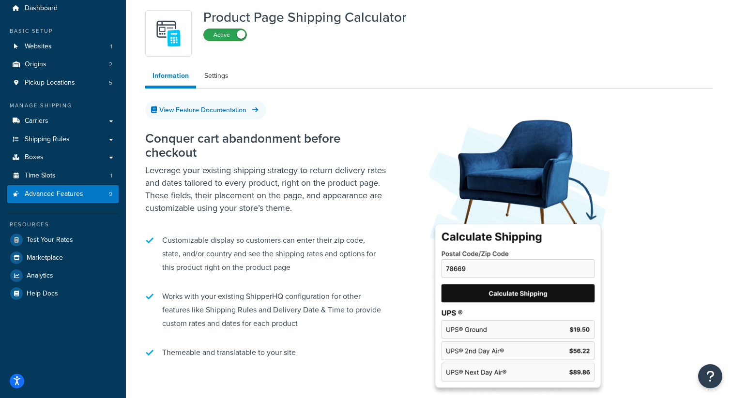
click at [229, 30] on label "Active" at bounding box center [225, 35] width 43 height 12
click at [224, 46] on label "Inactive" at bounding box center [225, 47] width 43 height 12
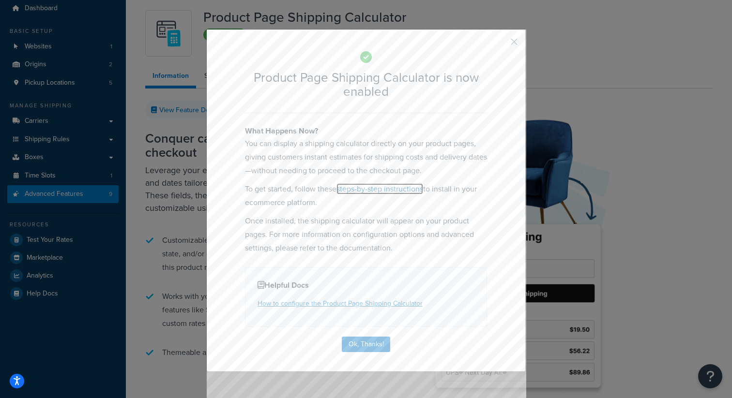
click at [412, 189] on link "steps-by-step instructions" at bounding box center [379, 188] width 87 height 11
click at [349, 303] on link "How to configure the Product Page Shipping Calculator" at bounding box center [340, 304] width 165 height 10
click at [501, 44] on button "button" at bounding box center [500, 45] width 2 height 2
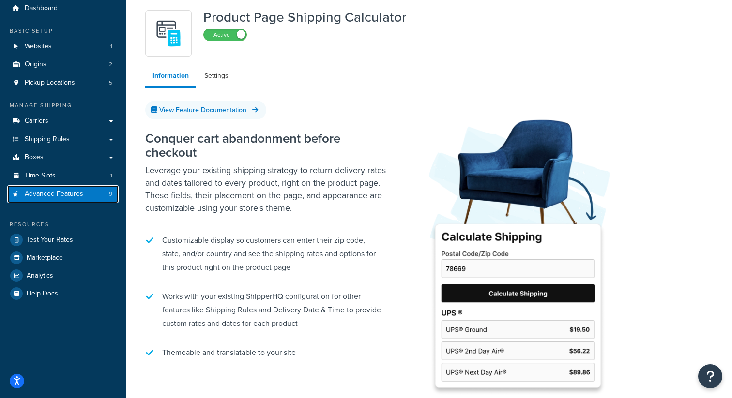
click at [69, 201] on link "Advanced Features 9" at bounding box center [62, 194] width 111 height 18
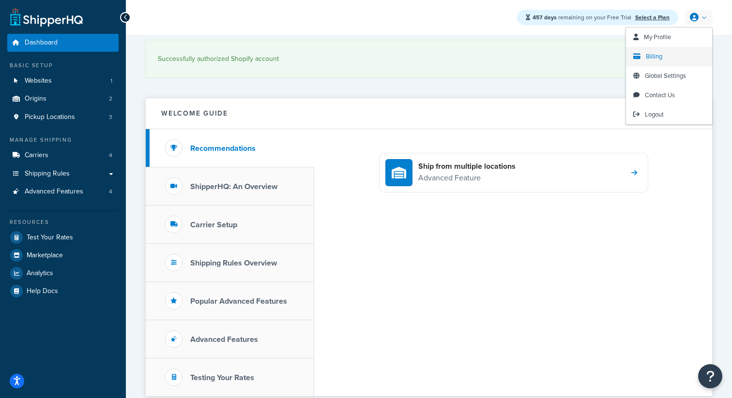
click at [664, 57] on link "Billing" at bounding box center [669, 56] width 86 height 19
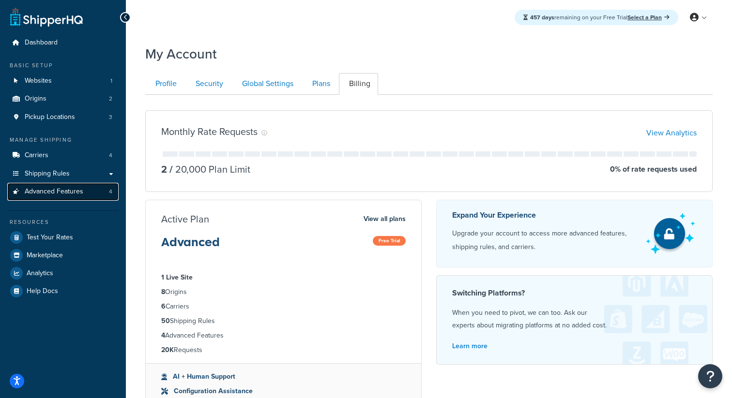
click at [97, 197] on link "Advanced Features 4" at bounding box center [62, 192] width 111 height 18
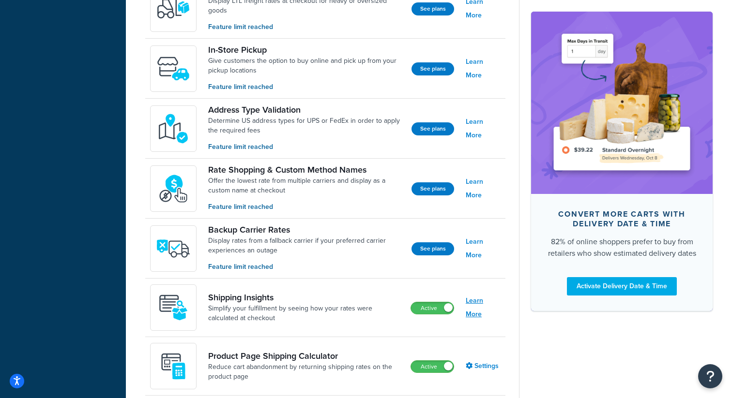
scroll to position [438, 0]
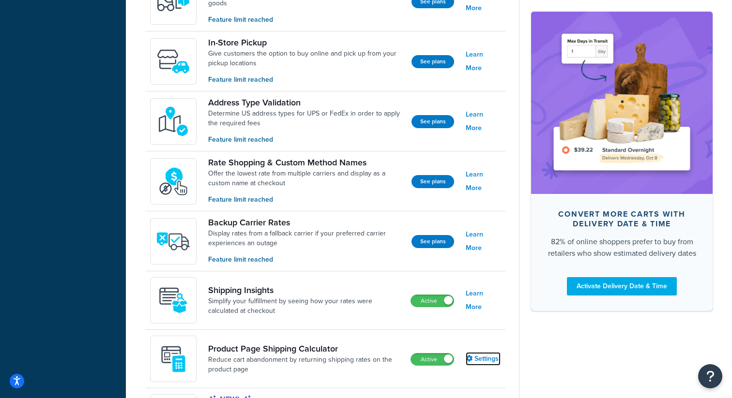
click at [474, 355] on link "Settings" at bounding box center [483, 359] width 35 height 14
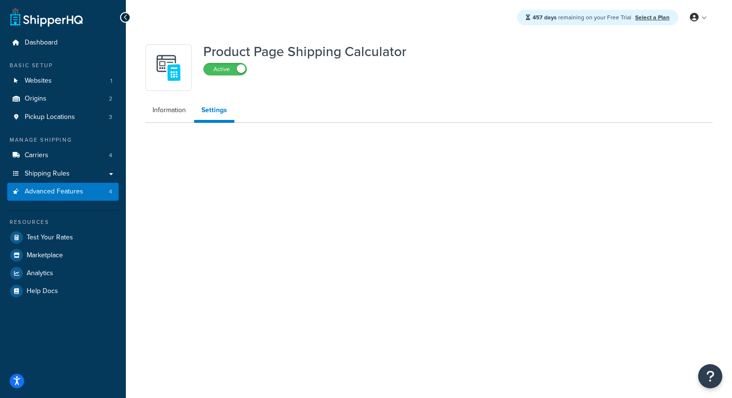
select select "US"
select select "false"
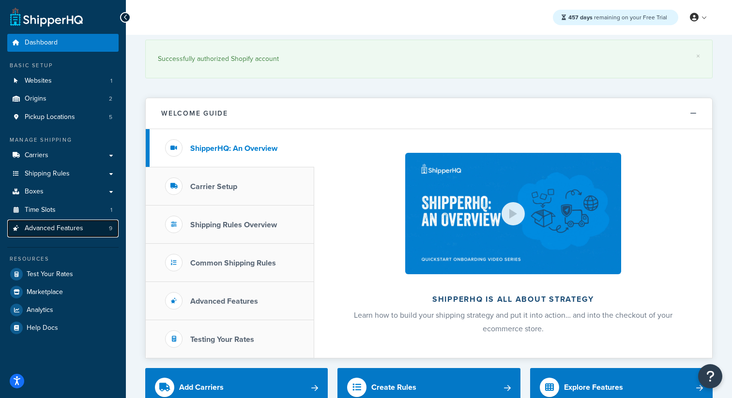
click at [86, 237] on link "Advanced Features 9" at bounding box center [62, 229] width 111 height 18
